Goal: Check status: Check status

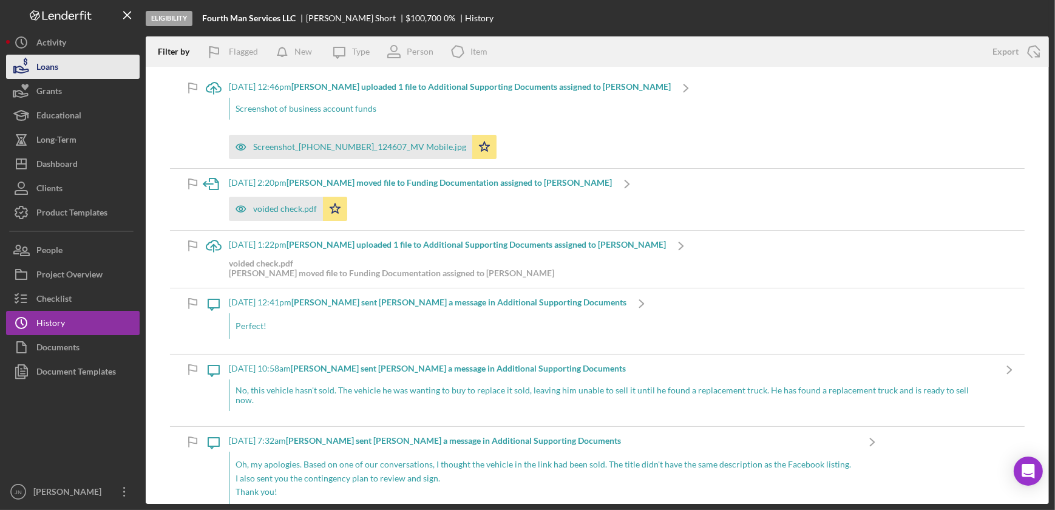
click at [61, 62] on button "Loans" at bounding box center [73, 67] width 134 height 24
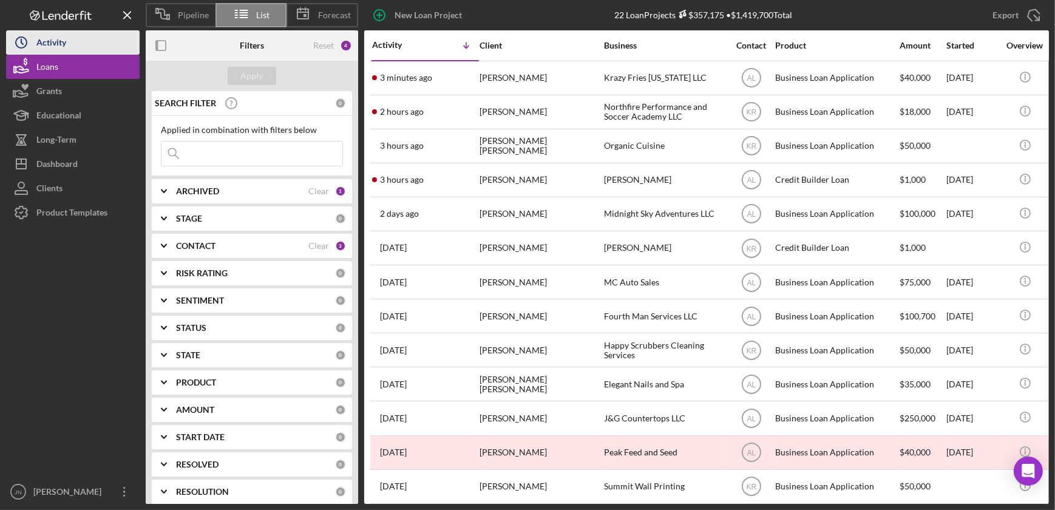
click at [78, 36] on button "Icon/History Activity" at bounding box center [73, 42] width 134 height 24
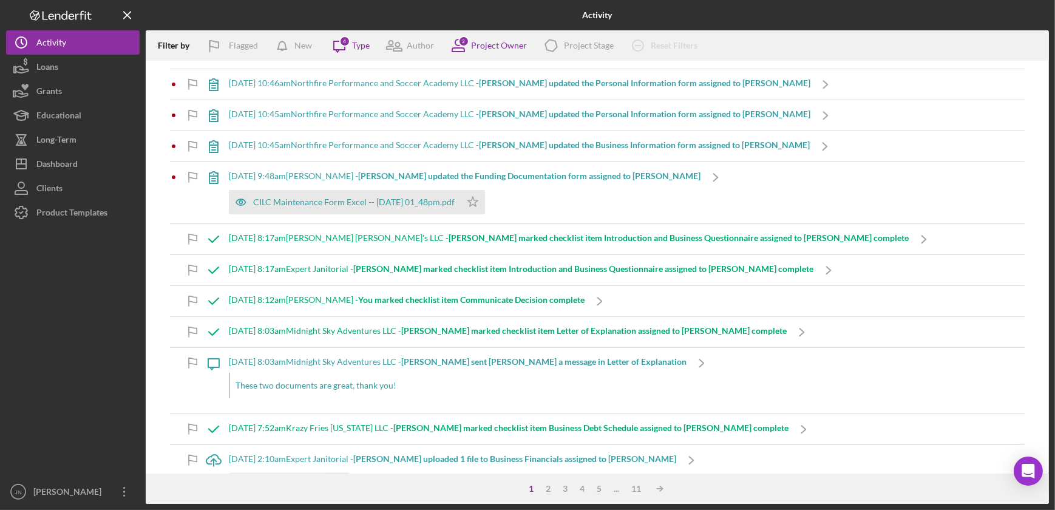
scroll to position [441, 0]
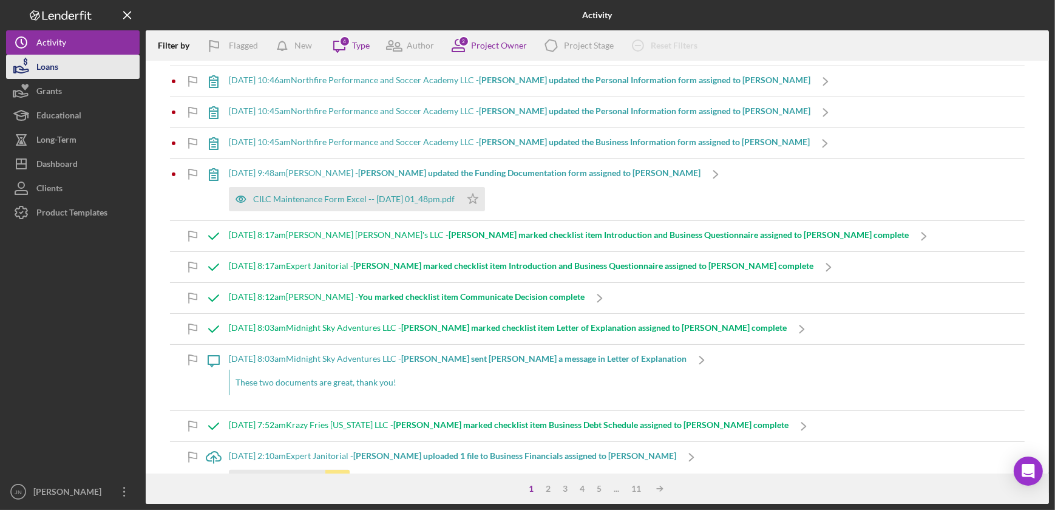
click at [55, 59] on div "Loans" at bounding box center [47, 68] width 22 height 27
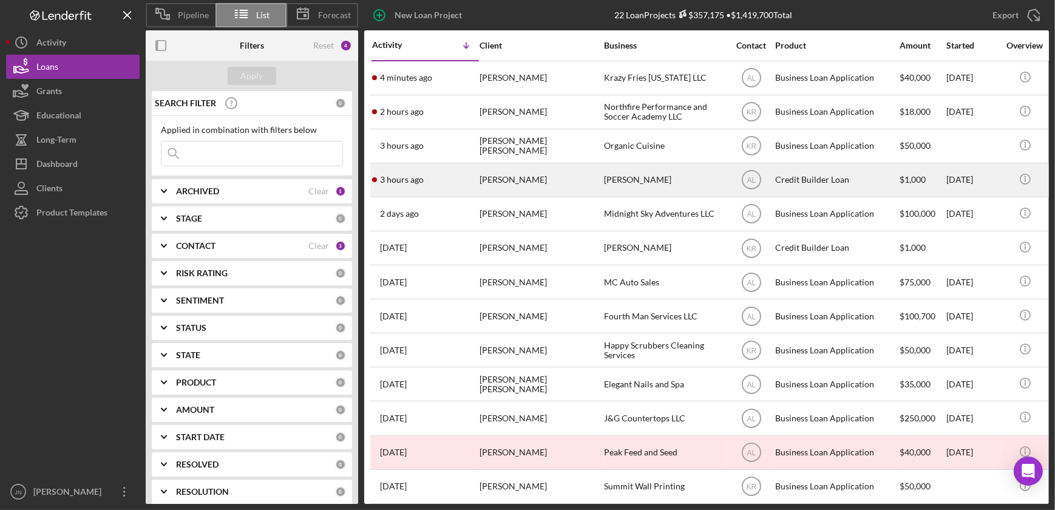
click at [554, 178] on div "[PERSON_NAME]" at bounding box center [540, 180] width 121 height 32
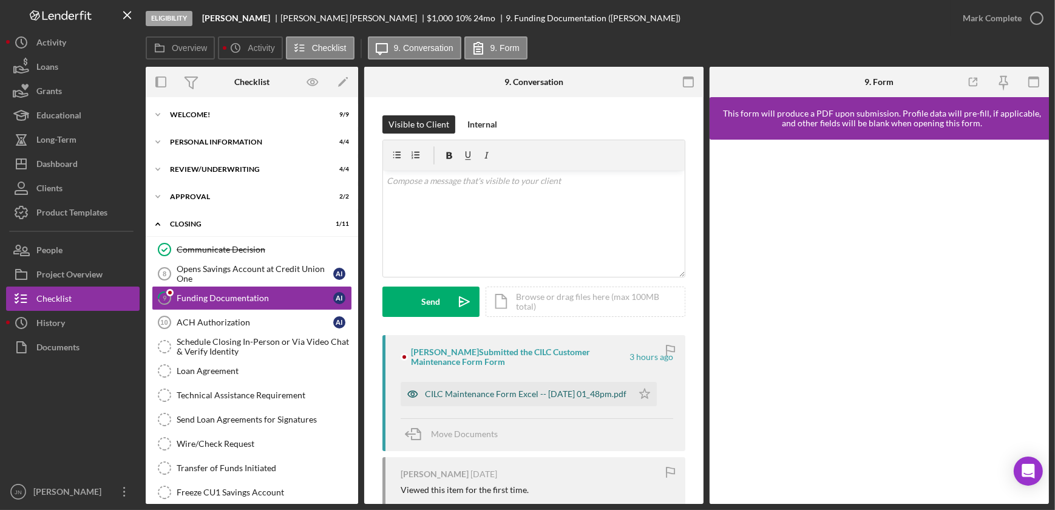
click at [455, 389] on div "CILC Maintenance Form Excel -- [DATE] 01_48pm.pdf" at bounding box center [526, 394] width 202 height 10
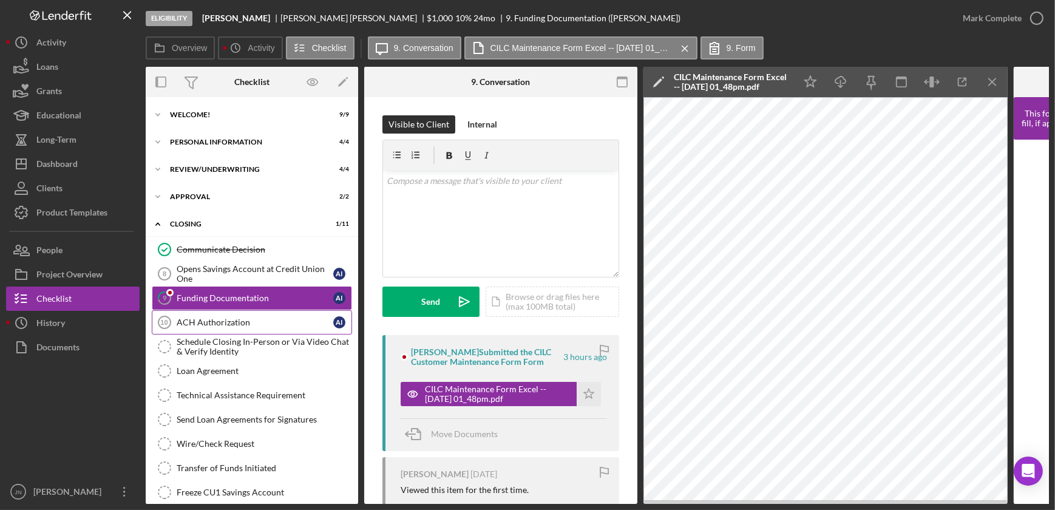
click at [204, 320] on div "ACH Authorization" at bounding box center [255, 322] width 157 height 10
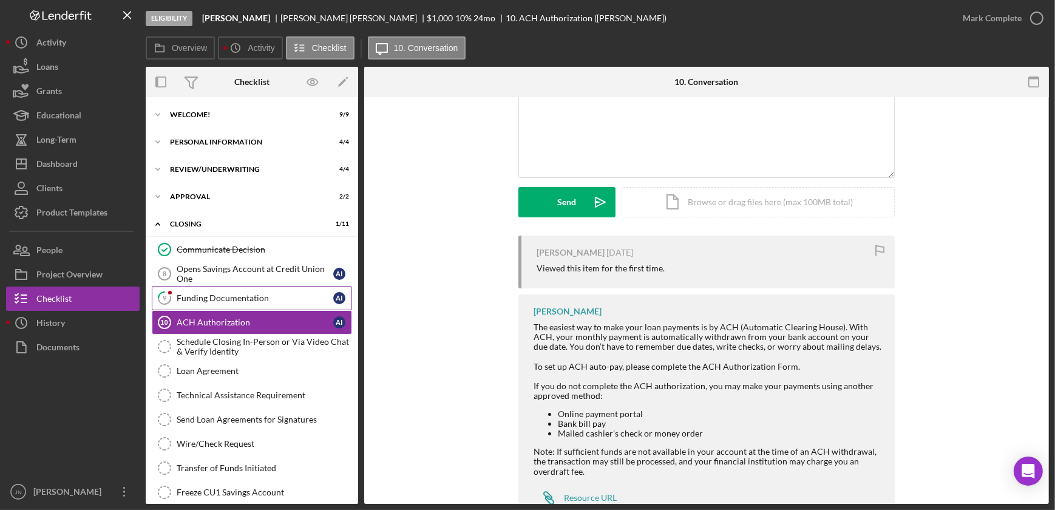
scroll to position [110, 0]
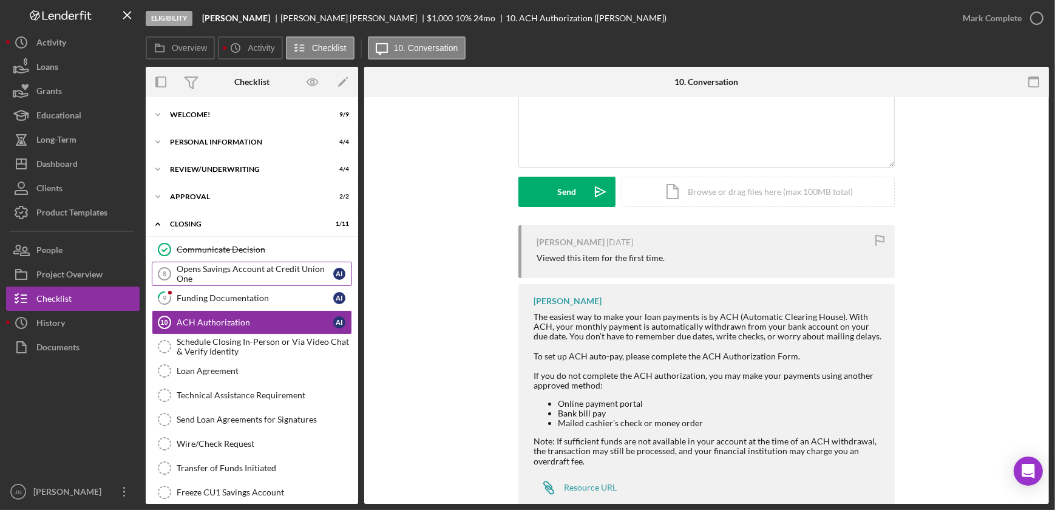
click at [217, 269] on div "Opens Savings Account at Credit Union One" at bounding box center [255, 273] width 157 height 19
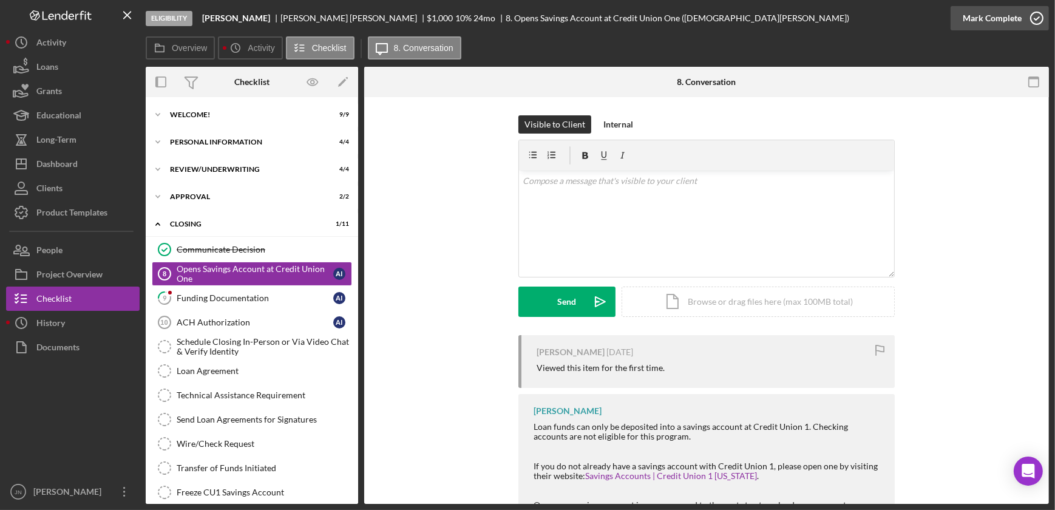
click at [1037, 17] on icon "button" at bounding box center [1037, 18] width 30 height 30
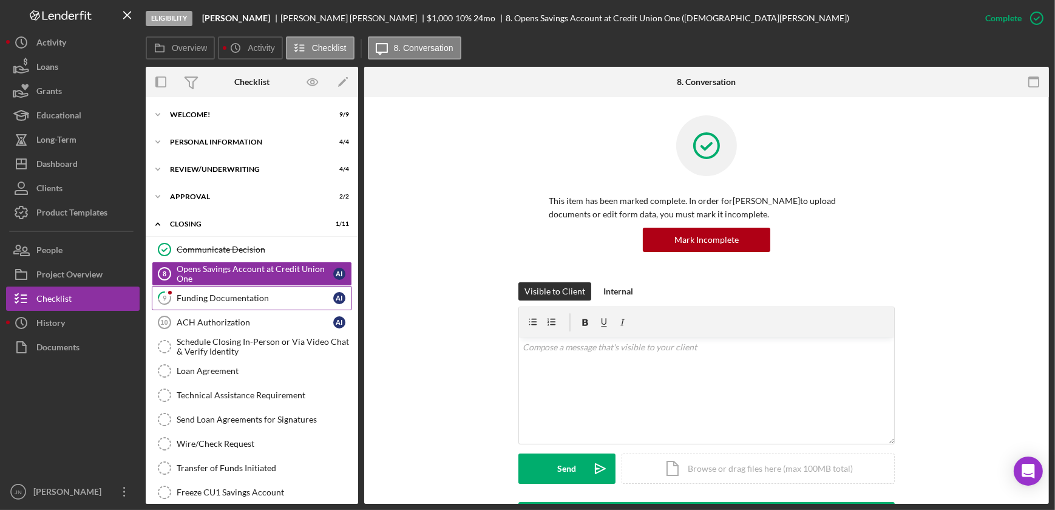
click at [241, 305] on link "9 Funding Documentation A I" at bounding box center [252, 298] width 200 height 24
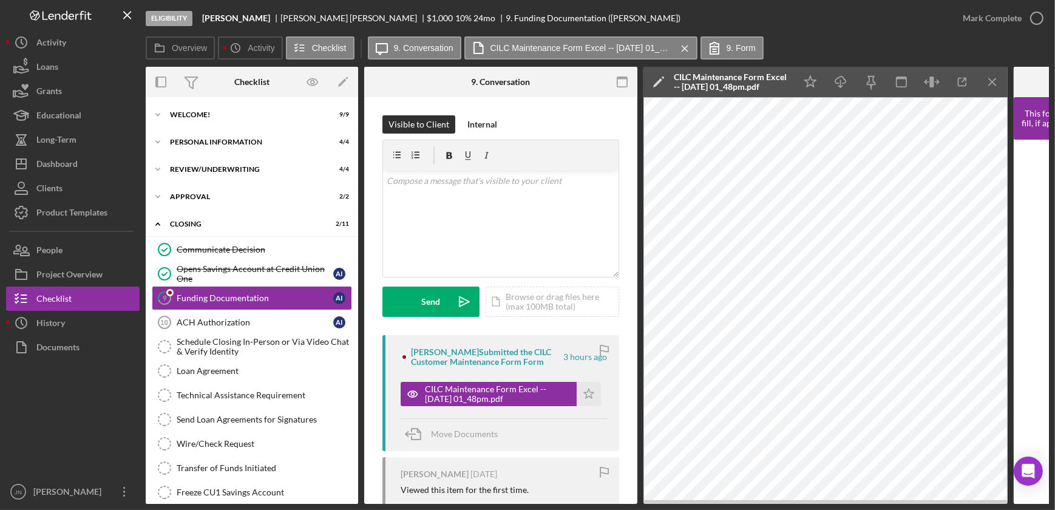
scroll to position [181, 0]
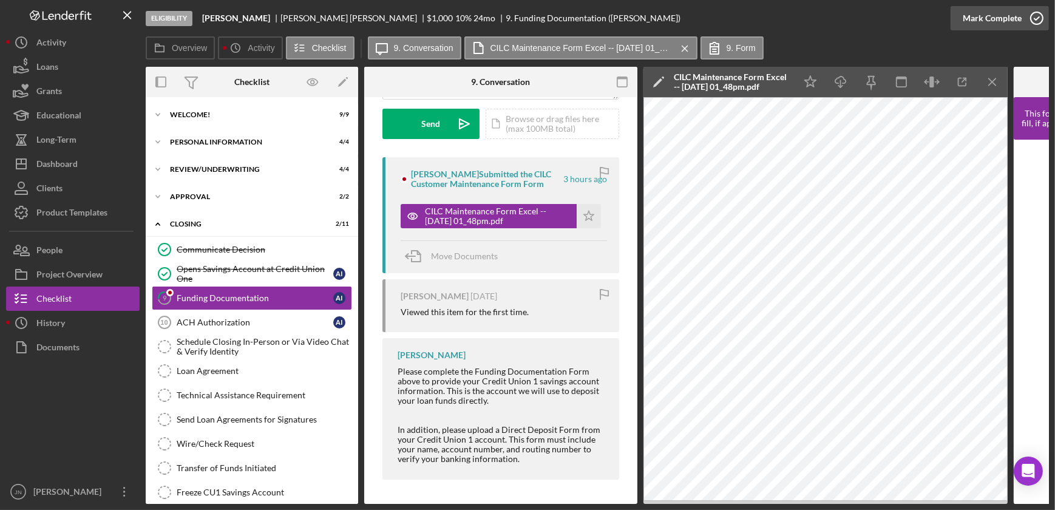
click at [1037, 13] on icon "button" at bounding box center [1037, 18] width 30 height 30
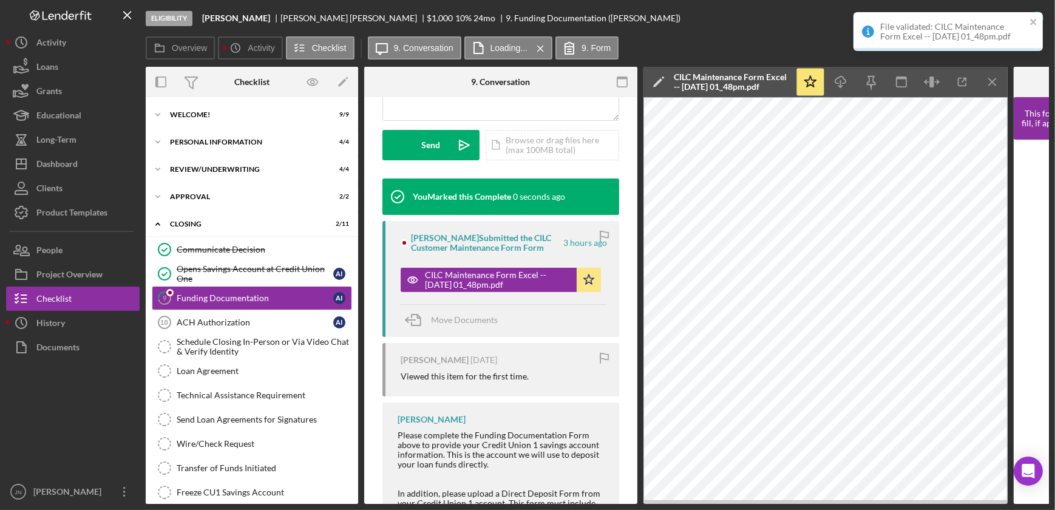
scroll to position [361, 0]
